Goal: Browse casually

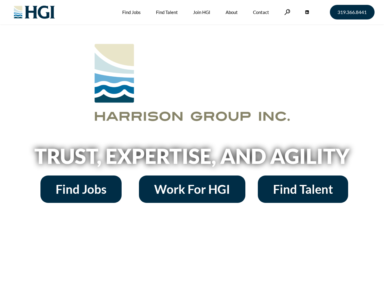
click at [192, 146] on h2 "Trust, Expertise, and Agility" at bounding box center [192, 156] width 347 height 21
click at [287, 12] on link at bounding box center [288, 12] width 6 height 6
